Goal: Transaction & Acquisition: Purchase product/service

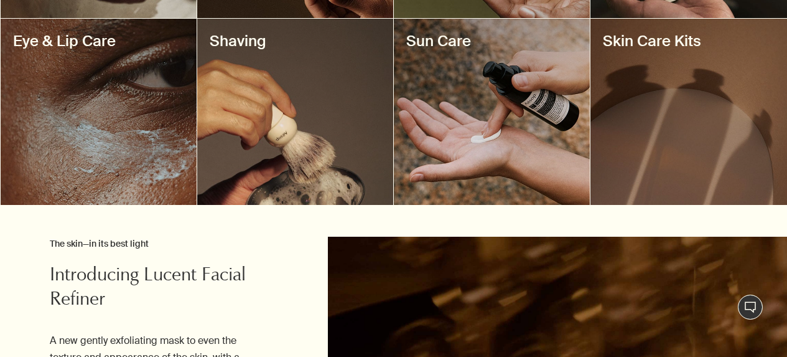
scroll to position [715, 0]
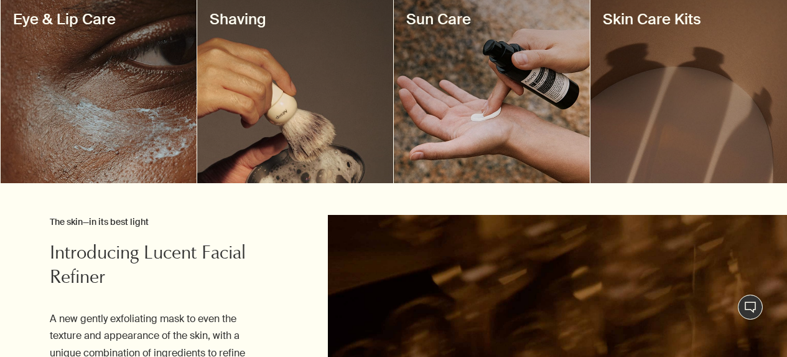
click at [78, 182] on div at bounding box center [99, 90] width 196 height 186
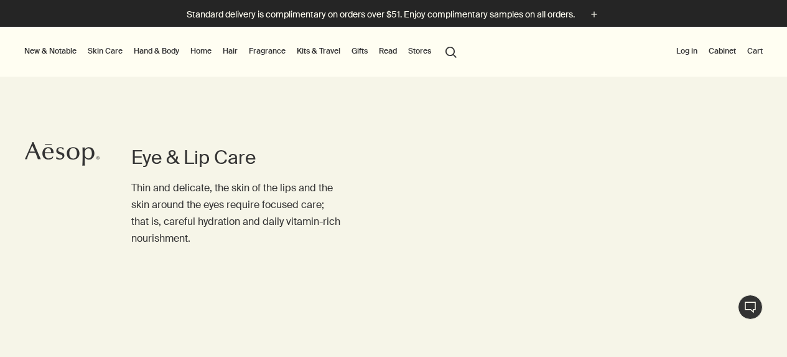
click at [117, 49] on link "Skin Care" at bounding box center [105, 51] width 40 height 15
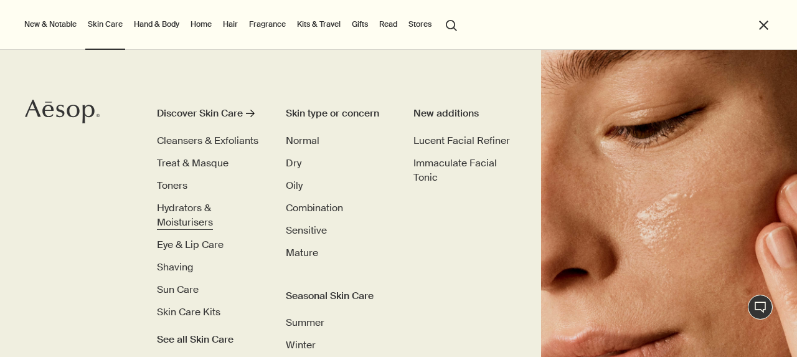
click at [190, 204] on span "Hydrators & Moisturisers" at bounding box center [185, 215] width 56 height 28
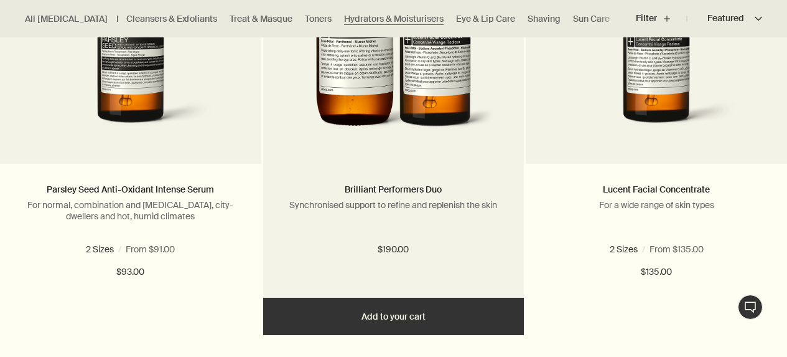
scroll to position [993, 0]
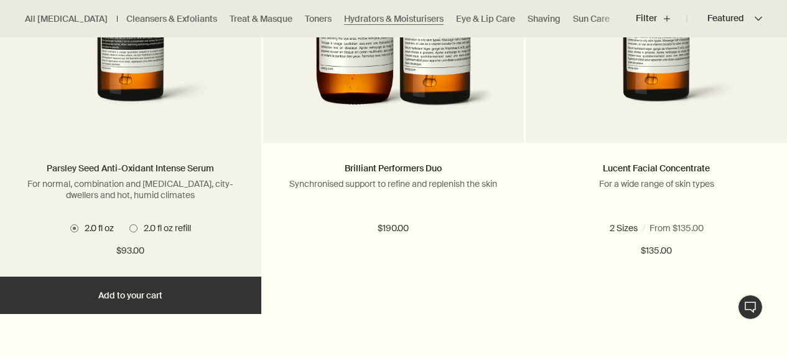
click at [157, 174] on link "Parsley Seed Anti-Oxidant Intense Serum" at bounding box center [130, 167] width 167 height 11
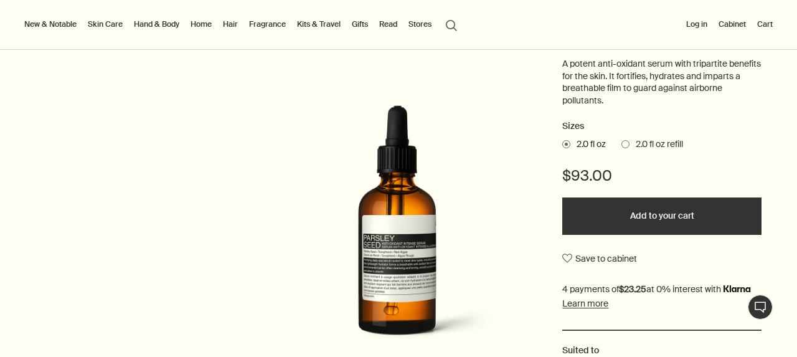
scroll to position [233, 0]
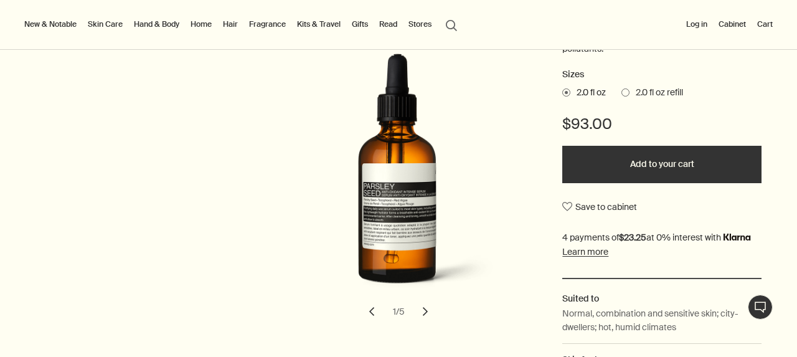
click at [628, 96] on span at bounding box center [625, 92] width 8 height 8
click at [621, 95] on input "2.0 fl oz refill" at bounding box center [621, 90] width 0 height 8
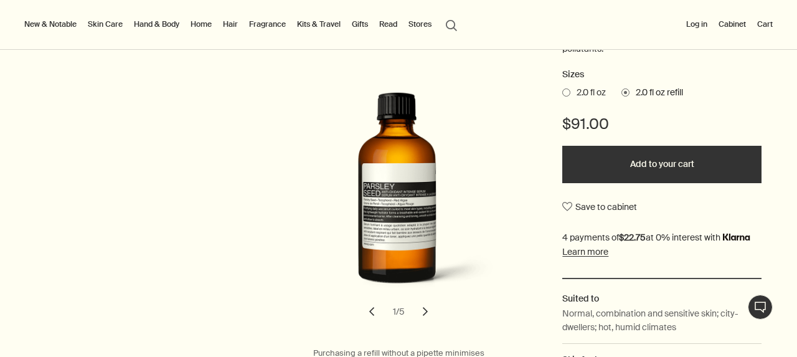
click at [562, 96] on span at bounding box center [566, 92] width 8 height 8
click at [562, 95] on input "2.0 fl oz" at bounding box center [562, 90] width 0 height 8
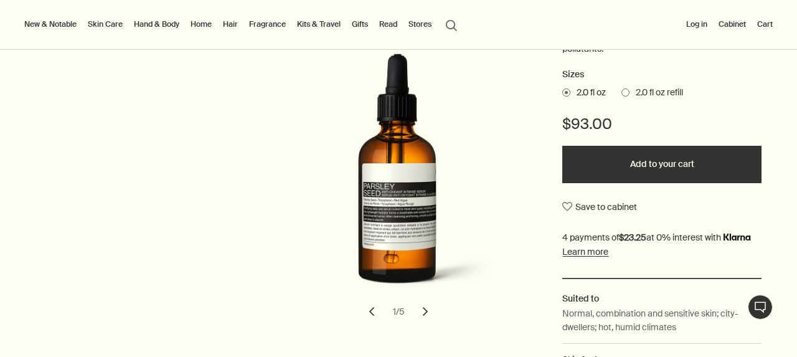
click at [660, 183] on button "Add to your cart" at bounding box center [661, 164] width 199 height 37
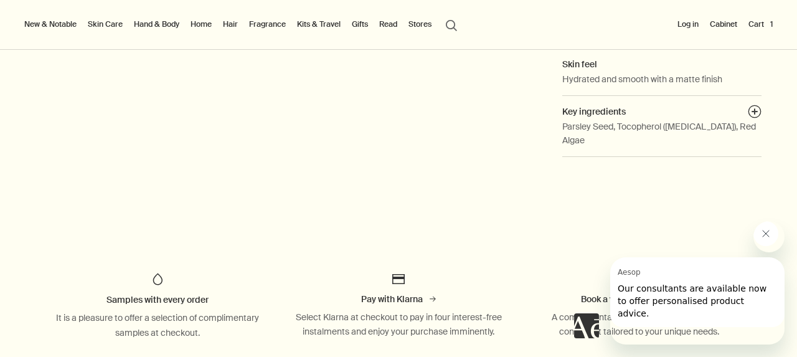
scroll to position [529, 0]
click at [770, 235] on icon "Close message from Aesop" at bounding box center [765, 233] width 10 height 10
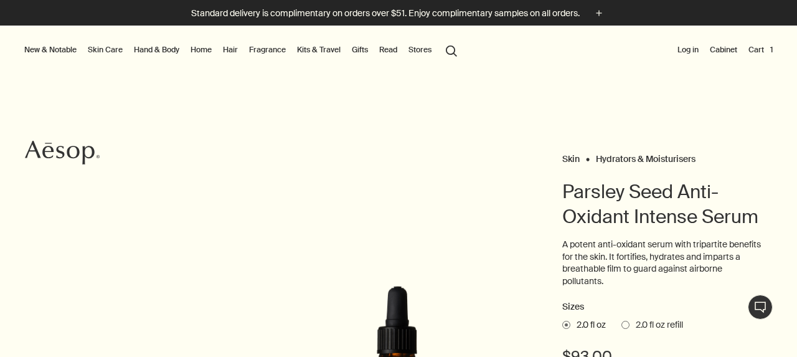
scroll to position [0, 0]
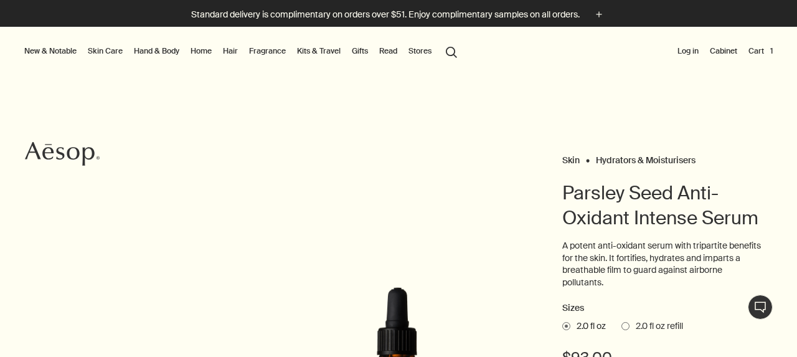
click at [753, 50] on button "Cart 1" at bounding box center [759, 51] width 29 height 15
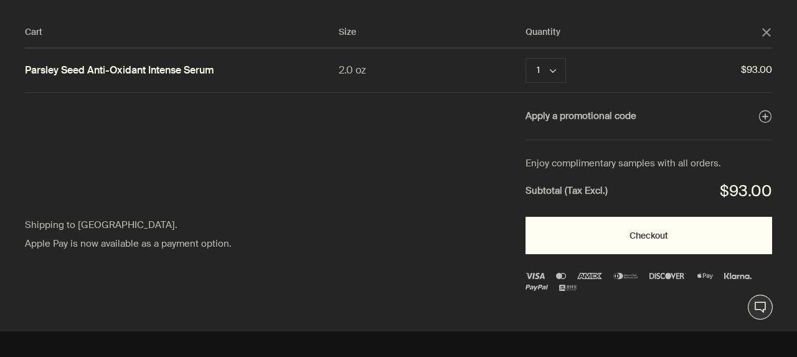
click at [584, 254] on button "Checkout" at bounding box center [648, 235] width 246 height 37
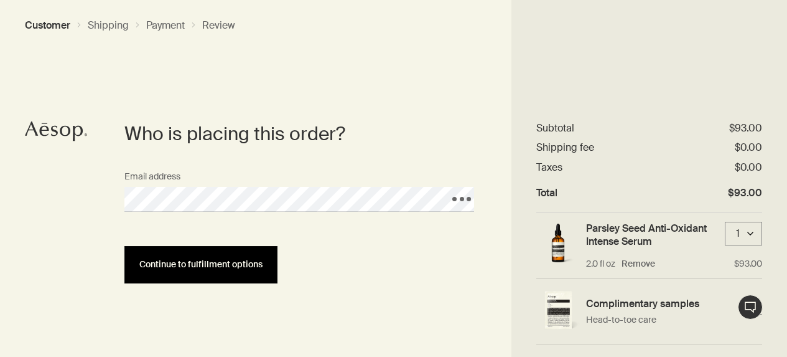
click at [263, 267] on span "Continue to fulfillment options" at bounding box center [200, 263] width 123 height 9
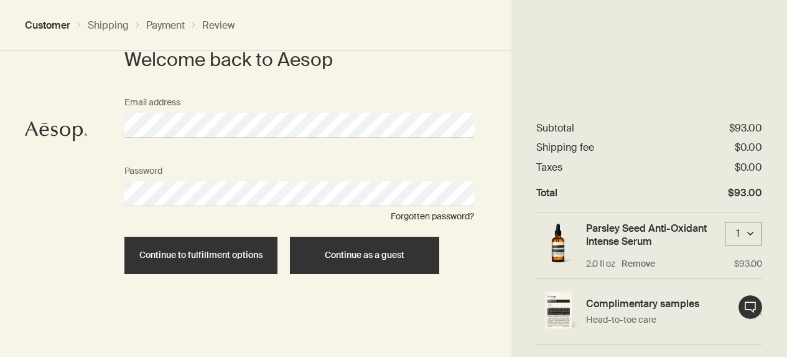
scroll to position [83, 0]
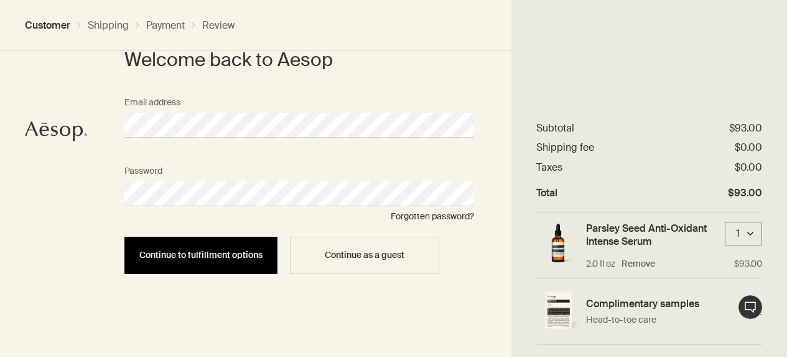
click at [263, 252] on span "Continue to fulfillment options" at bounding box center [200, 254] width 123 height 9
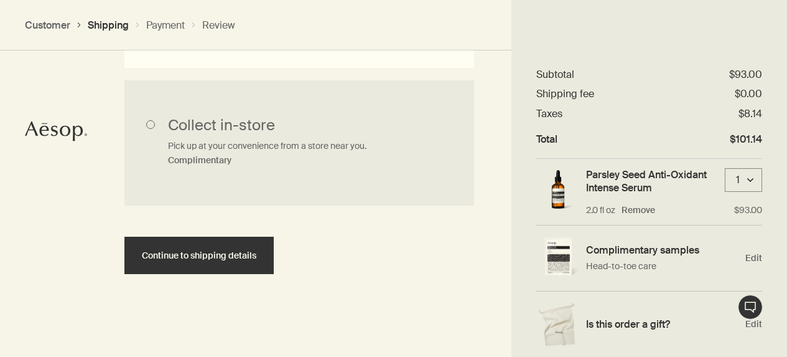
scroll to position [573, 0]
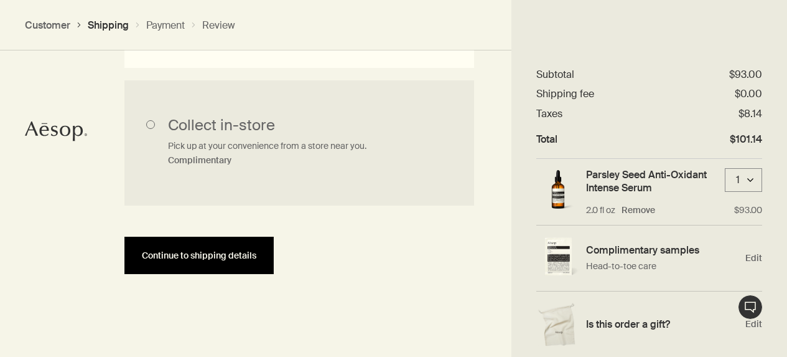
click at [236, 260] on span "Continue to shipping details" at bounding box center [199, 255] width 115 height 9
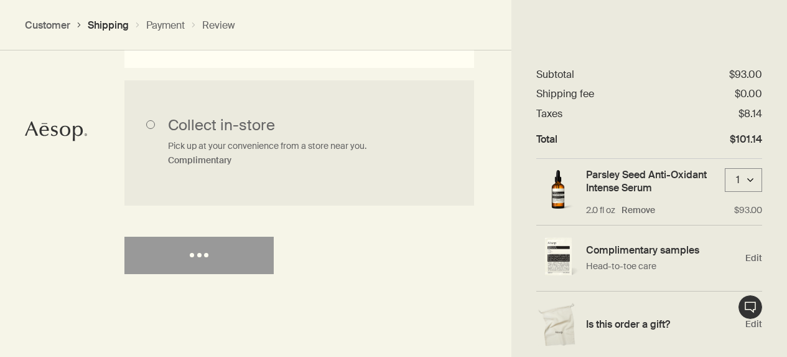
select select "US"
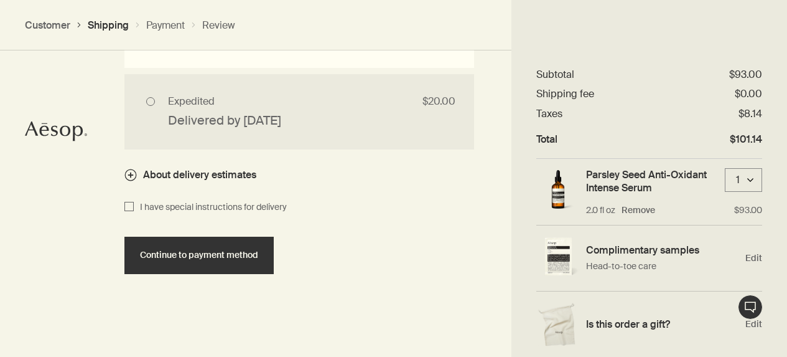
scroll to position [1452, 0]
click at [131, 200] on input "I have special instructions for delivery" at bounding box center [128, 207] width 9 height 15
checkbox input "true"
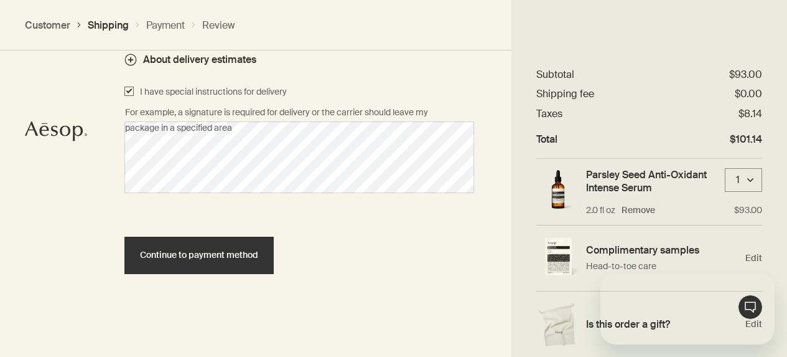
scroll to position [0, 0]
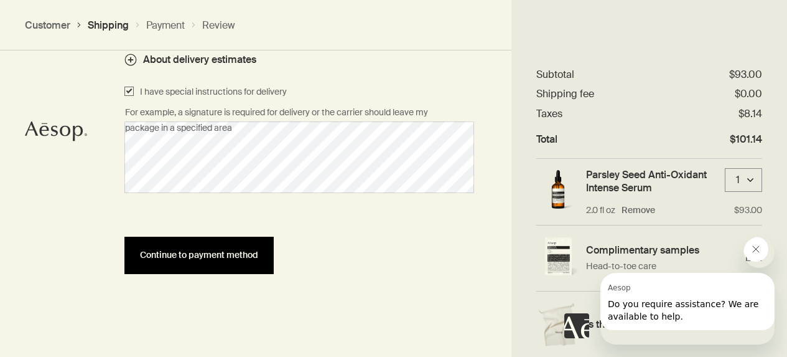
click at [197, 259] on span "Continue to payment method" at bounding box center [199, 254] width 118 height 9
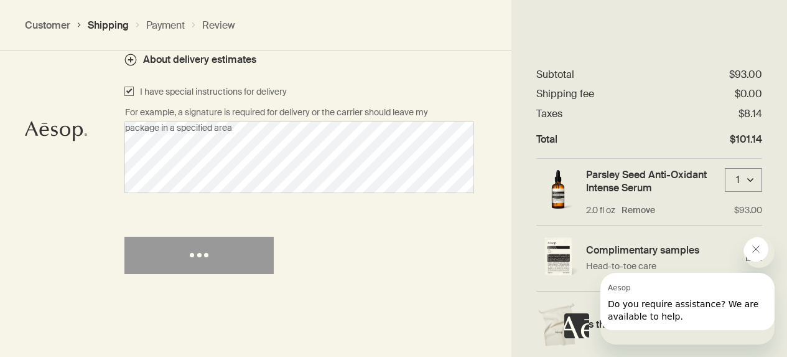
select select "US"
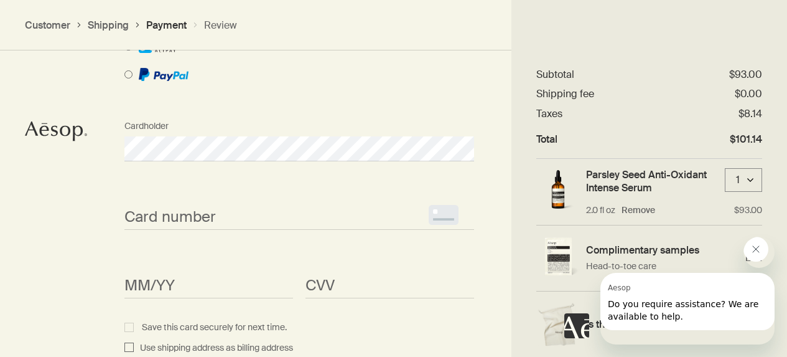
scroll to position [1225, 0]
click at [197, 229] on span "<p>Your browser does not support iframes.</p>" at bounding box center [299, 216] width 350 height 25
click at [159, 229] on span "<p>Your browser does not support iframes.</p>" at bounding box center [299, 216] width 350 height 25
click at [144, 229] on div "Card number <p>Your browser does not support iframes.</p>" at bounding box center [299, 205] width 362 height 47
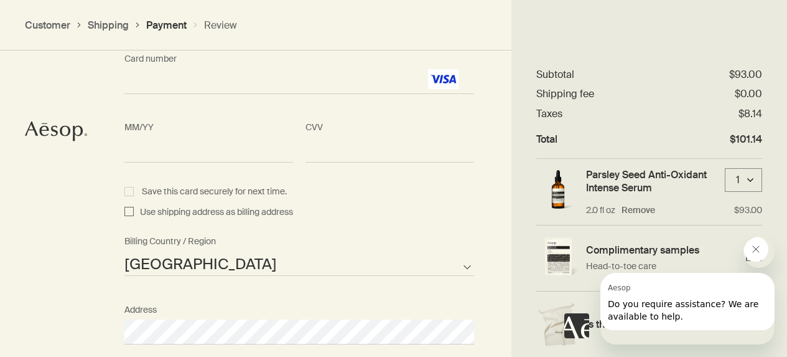
scroll to position [1362, 0]
click at [128, 218] on input "Use shipping address as billing address" at bounding box center [128, 210] width 9 height 15
checkbox input "true"
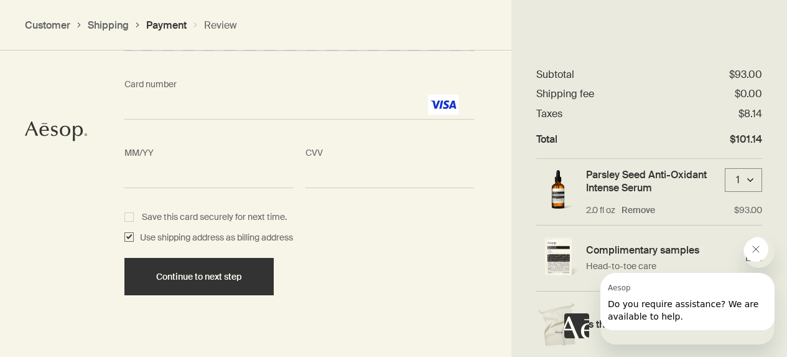
scroll to position [1345, 0]
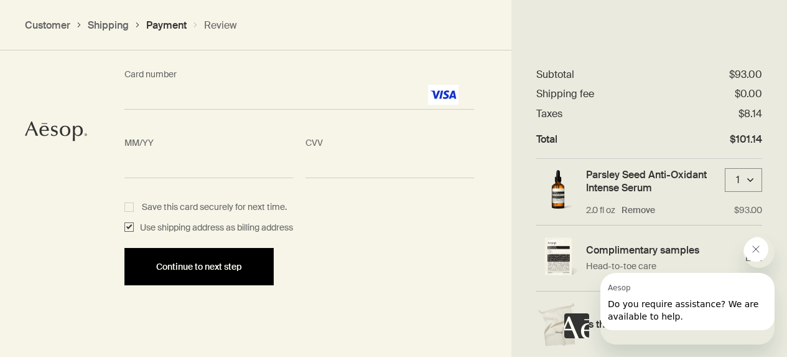
click at [180, 271] on span "Continue to next step" at bounding box center [199, 266] width 86 height 9
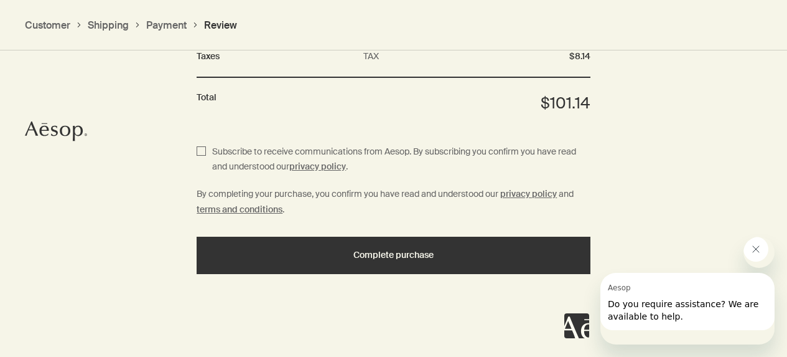
scroll to position [1732, 0]
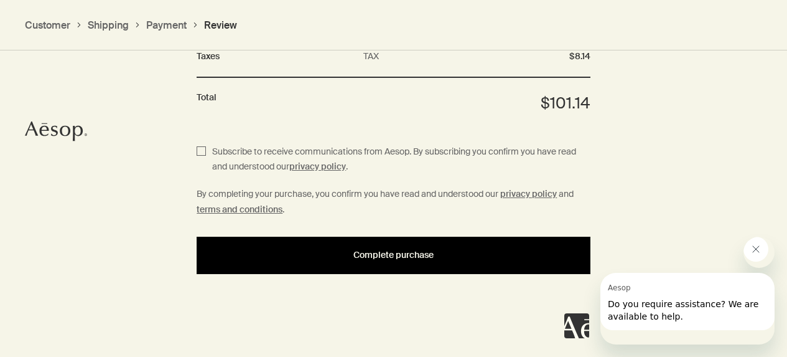
click at [391, 259] on span "Complete purchase" at bounding box center [393, 254] width 80 height 9
